Goal: Find specific page/section: Find specific page/section

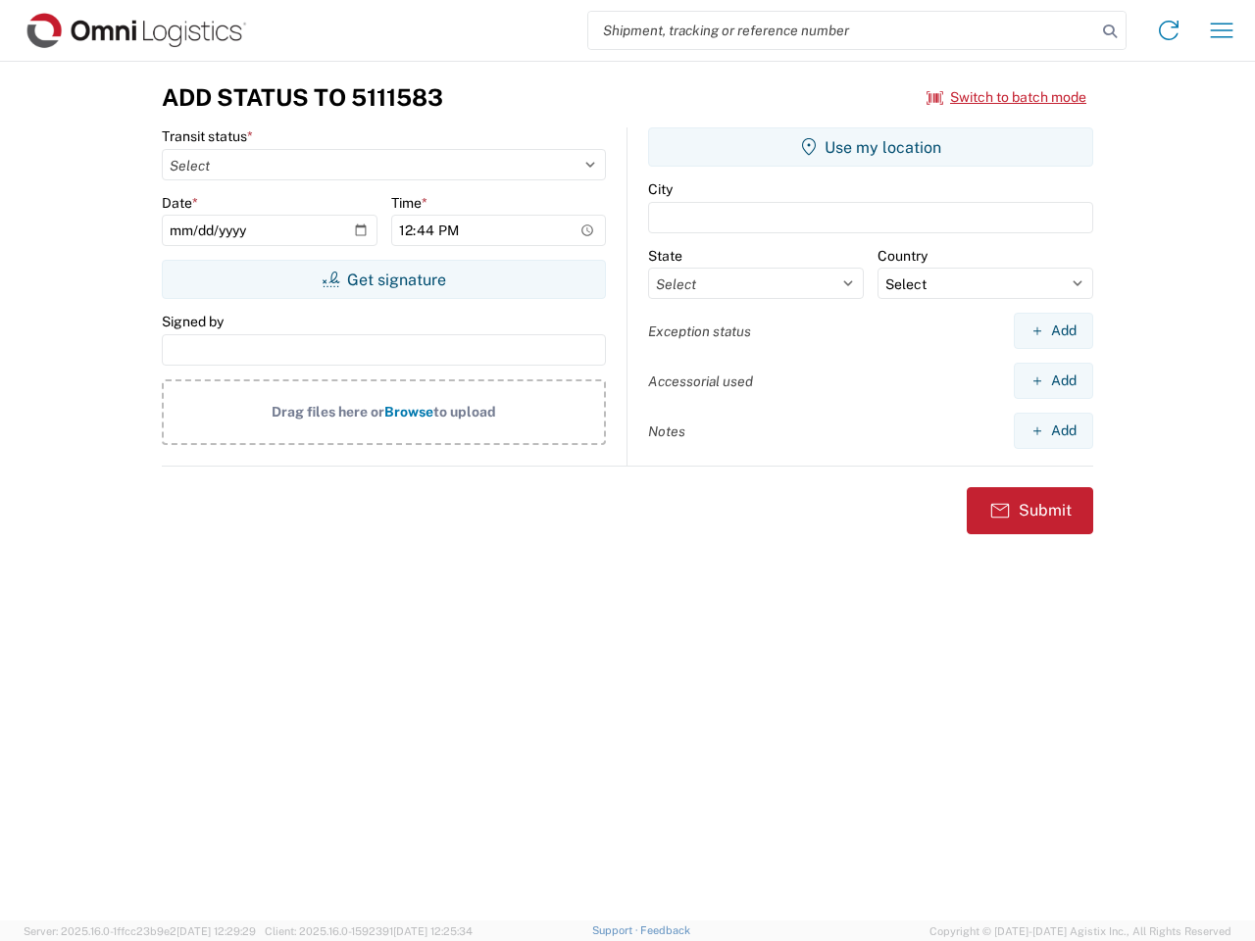
click at [842, 30] on input "search" at bounding box center [842, 30] width 508 height 37
click at [1109, 31] on icon at bounding box center [1109, 31] width 27 height 27
click at [1168, 30] on icon at bounding box center [1168, 30] width 31 height 31
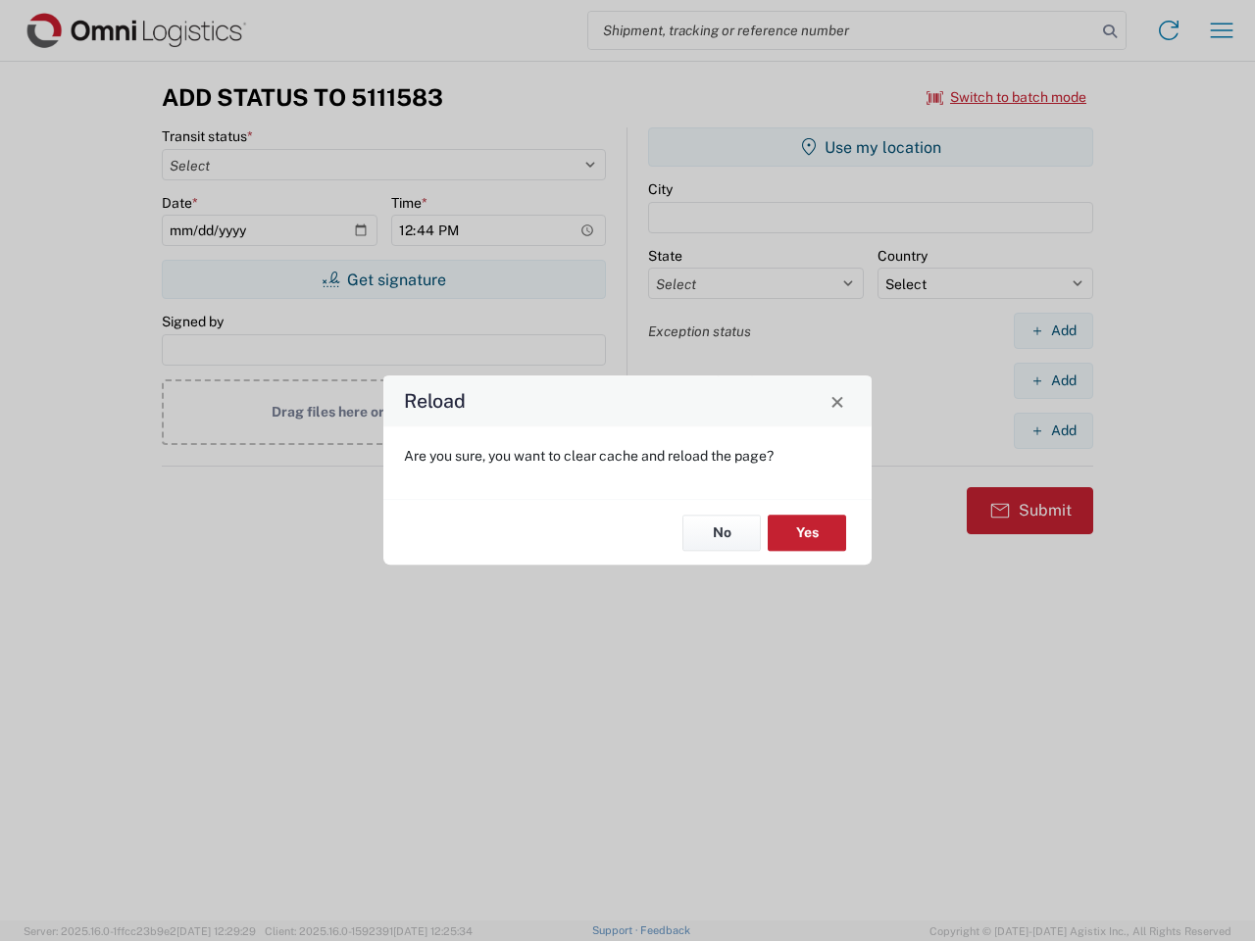
click at [1221, 30] on div "Reload Are you sure, you want to clear cache and reload the page? No Yes" at bounding box center [627, 470] width 1255 height 941
click at [1007, 97] on div "Reload Are you sure, you want to clear cache and reload the page? No Yes" at bounding box center [627, 470] width 1255 height 941
click at [383, 279] on div "Reload Are you sure, you want to clear cache and reload the page? No Yes" at bounding box center [627, 470] width 1255 height 941
click at [870, 147] on div "Reload Are you sure, you want to clear cache and reload the page? No Yes" at bounding box center [627, 470] width 1255 height 941
click at [1053, 330] on div "Reload Are you sure, you want to clear cache and reload the page? No Yes" at bounding box center [627, 470] width 1255 height 941
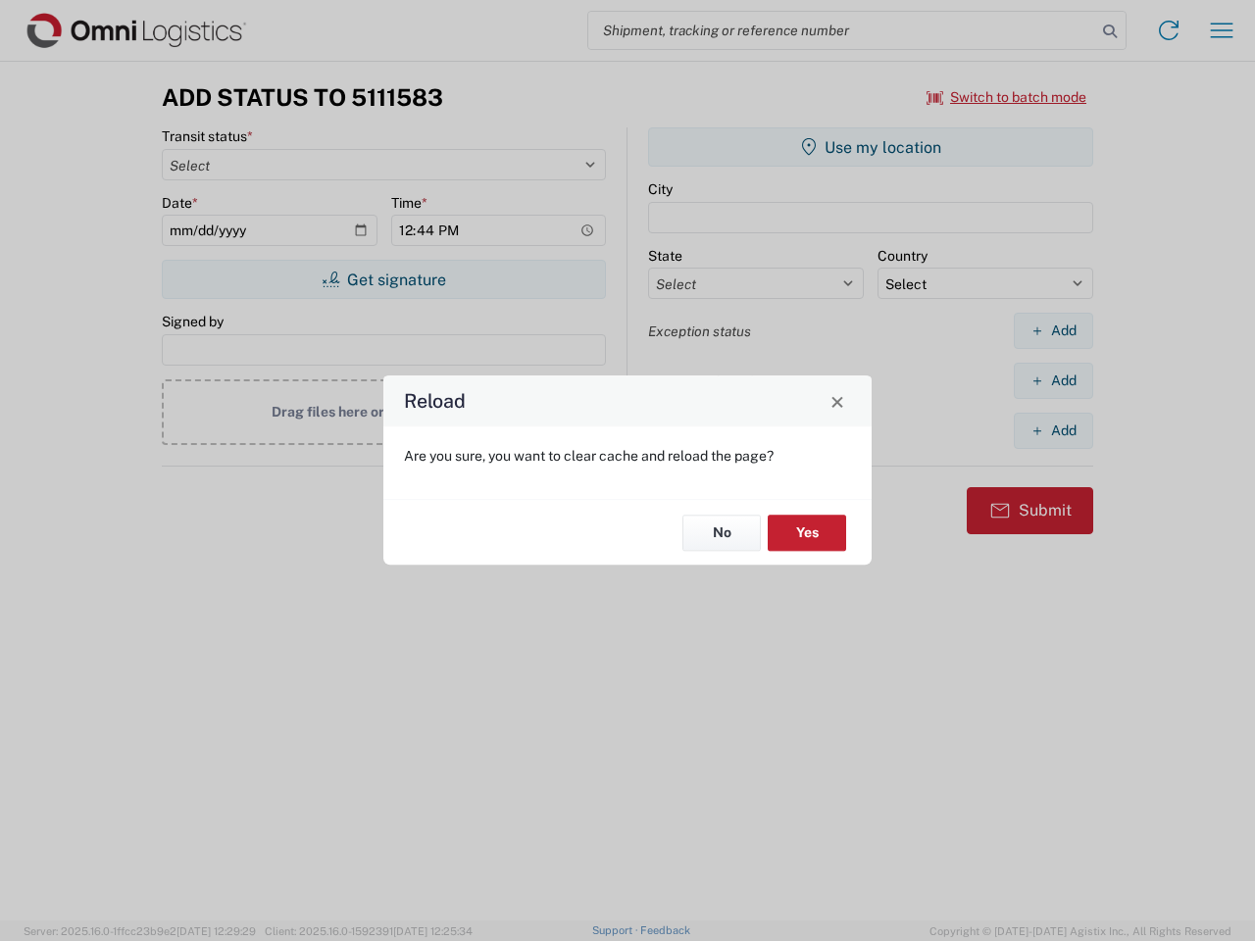
click at [1053, 380] on div "Reload Are you sure, you want to clear cache and reload the page? No Yes" at bounding box center [627, 470] width 1255 height 941
click at [1053, 430] on div "Reload Are you sure, you want to clear cache and reload the page? No Yes" at bounding box center [627, 470] width 1255 height 941
